Goal: Task Accomplishment & Management: Manage account settings

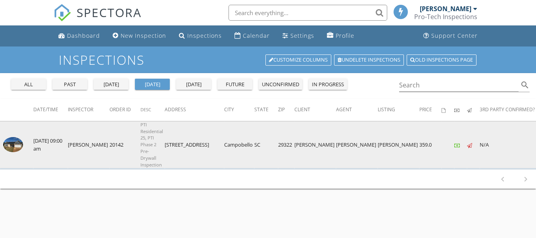
click at [14, 146] on img at bounding box center [13, 144] width 20 height 15
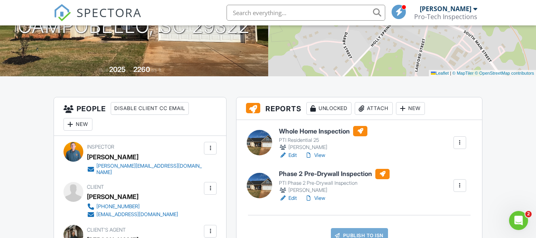
click at [461, 187] on div at bounding box center [460, 185] width 8 height 8
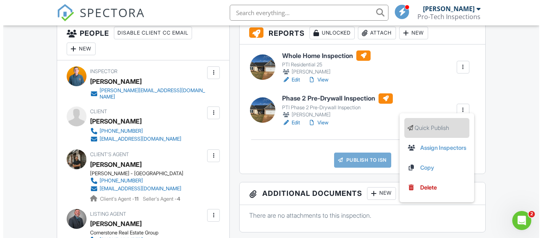
scroll to position [211, 0]
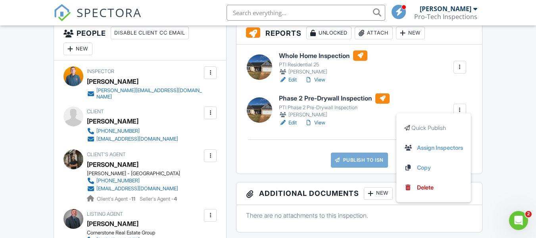
click at [423, 104] on div "Phase 2 Pre-Drywall Inspection PTI Phase 2 Pre-Drywall Inspection [PERSON_NAME]…" at bounding box center [372, 109] width 196 height 33
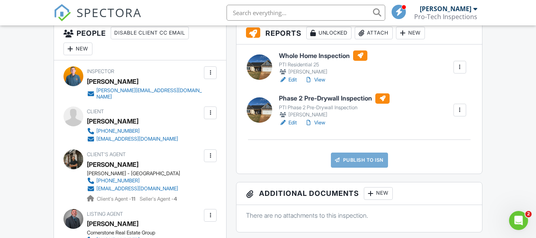
click at [459, 110] on div at bounding box center [460, 110] width 8 height 8
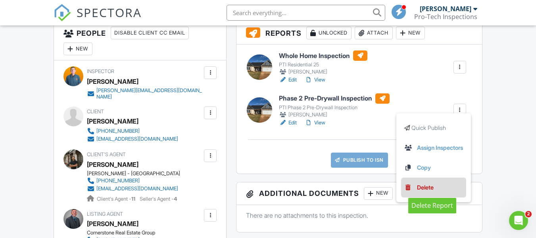
click at [421, 187] on div "Delete" at bounding box center [425, 187] width 17 height 9
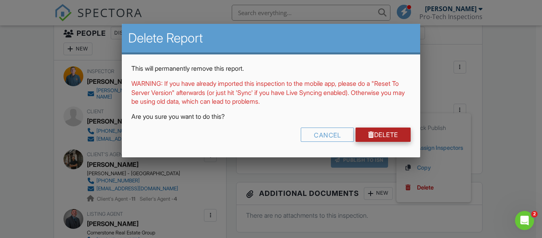
click at [371, 133] on link "Delete" at bounding box center [383, 134] width 55 height 14
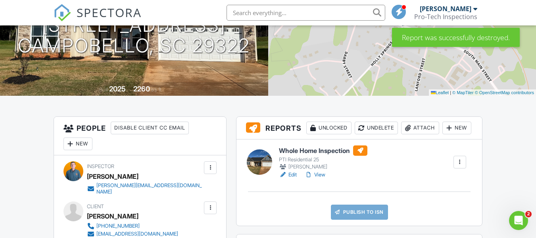
click at [322, 179] on link "View" at bounding box center [315, 175] width 21 height 8
